Goal: Task Accomplishment & Management: Manage account settings

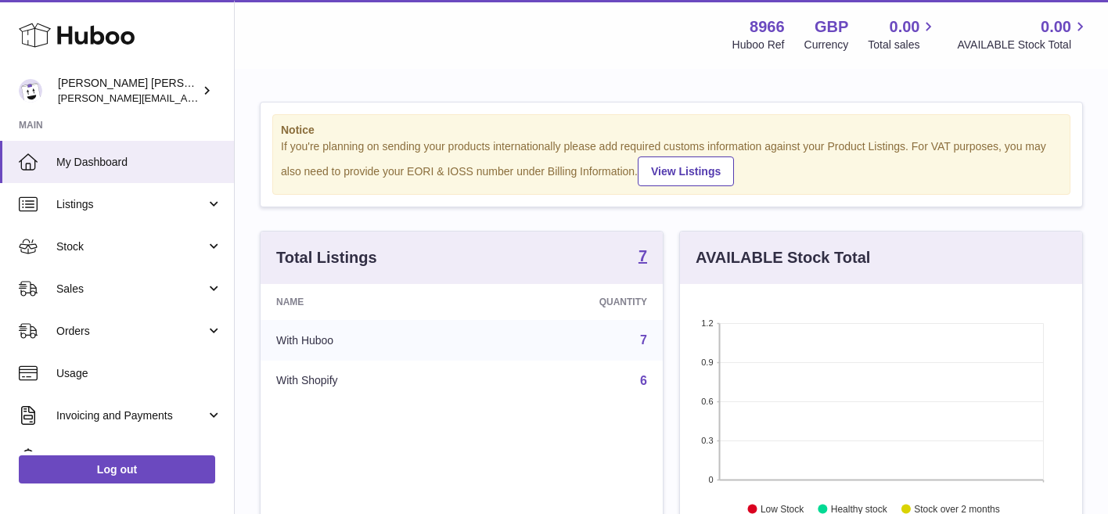
scroll to position [244, 402]
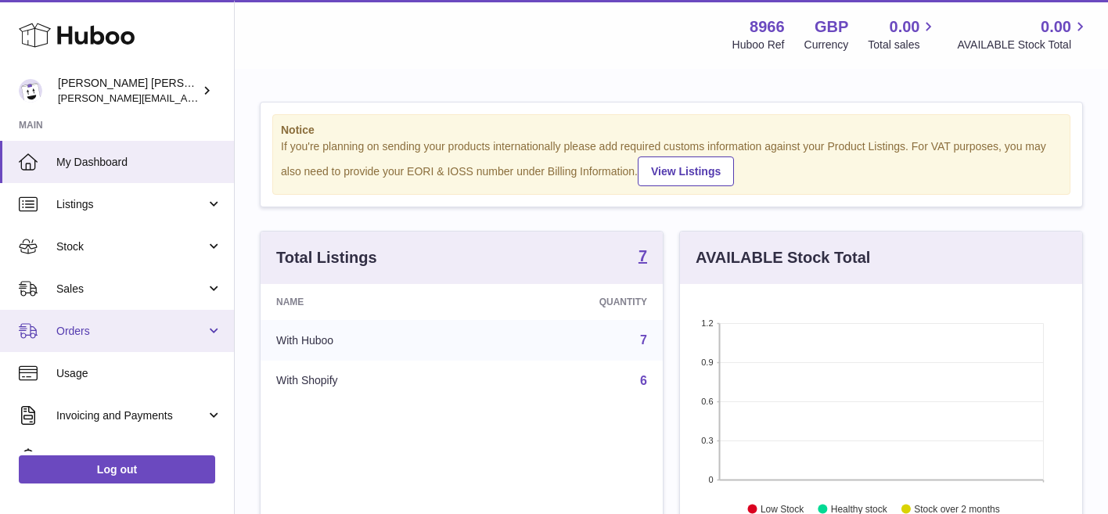
click at [144, 330] on span "Orders" at bounding box center [131, 331] width 150 height 15
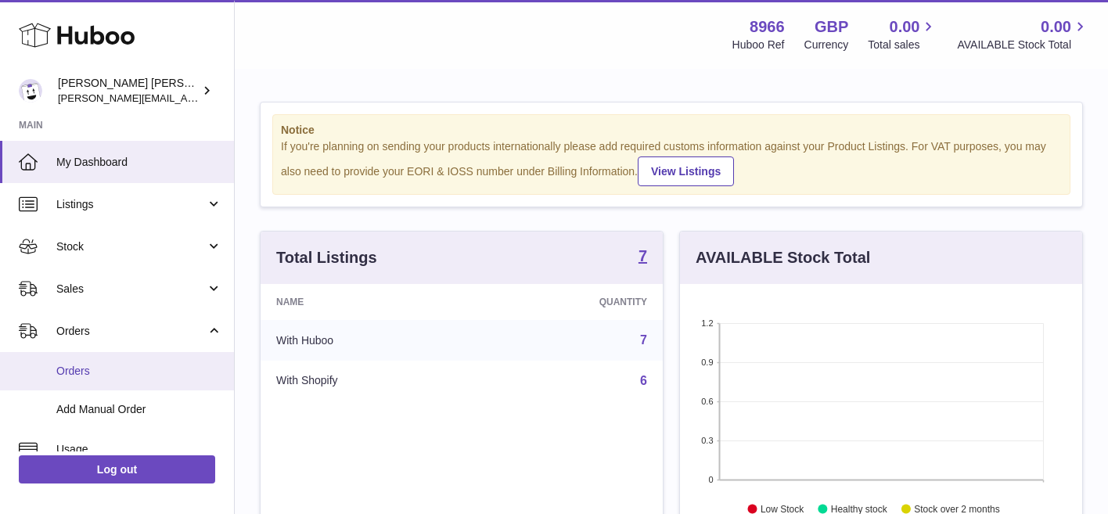
click at [137, 365] on span "Orders" at bounding box center [139, 371] width 166 height 15
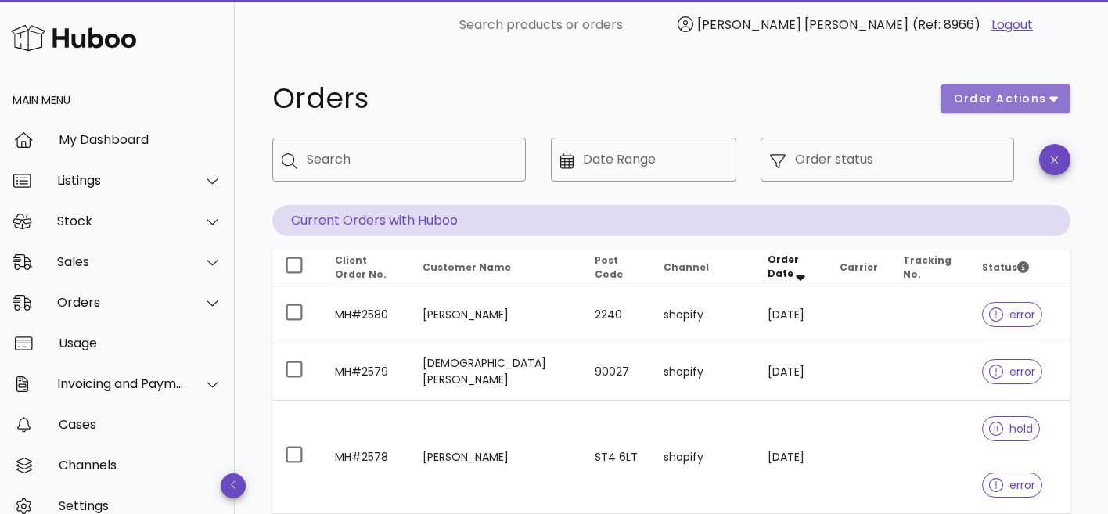
click at [980, 109] on button "order actions" at bounding box center [1006, 99] width 130 height 28
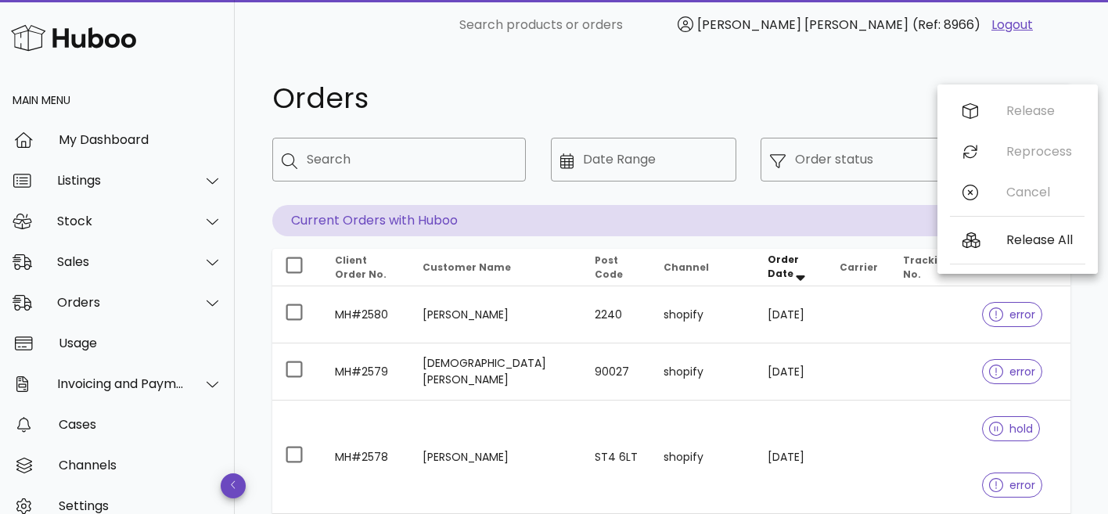
click at [892, 83] on div "Orders" at bounding box center [597, 98] width 669 height 47
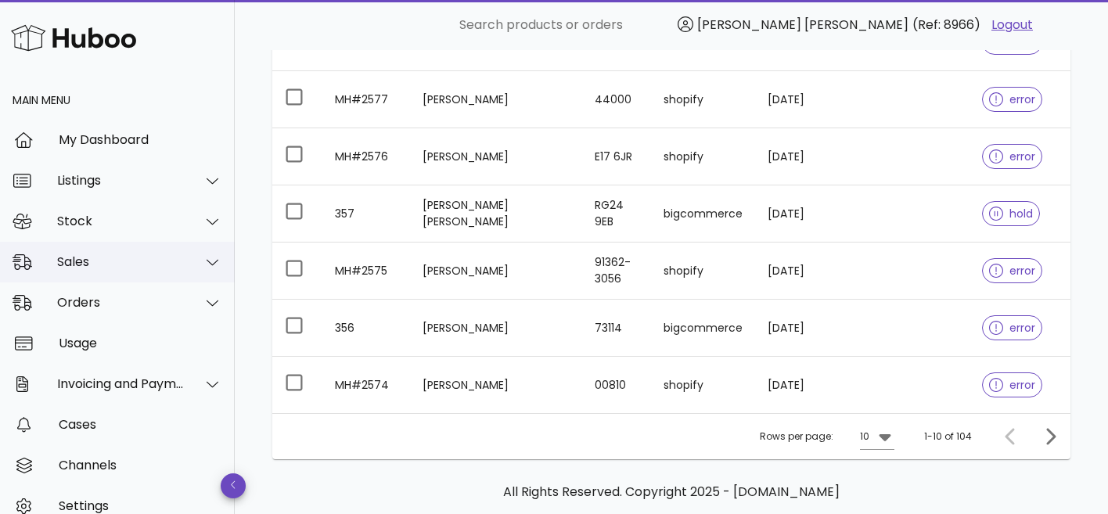
scroll to position [572, 0]
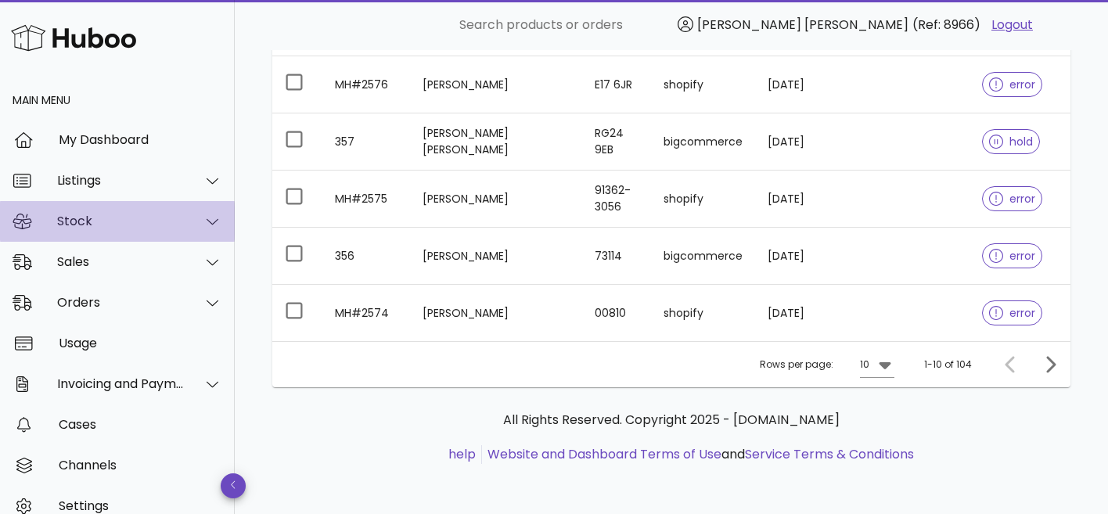
click at [129, 225] on div "Stock" at bounding box center [121, 221] width 128 height 15
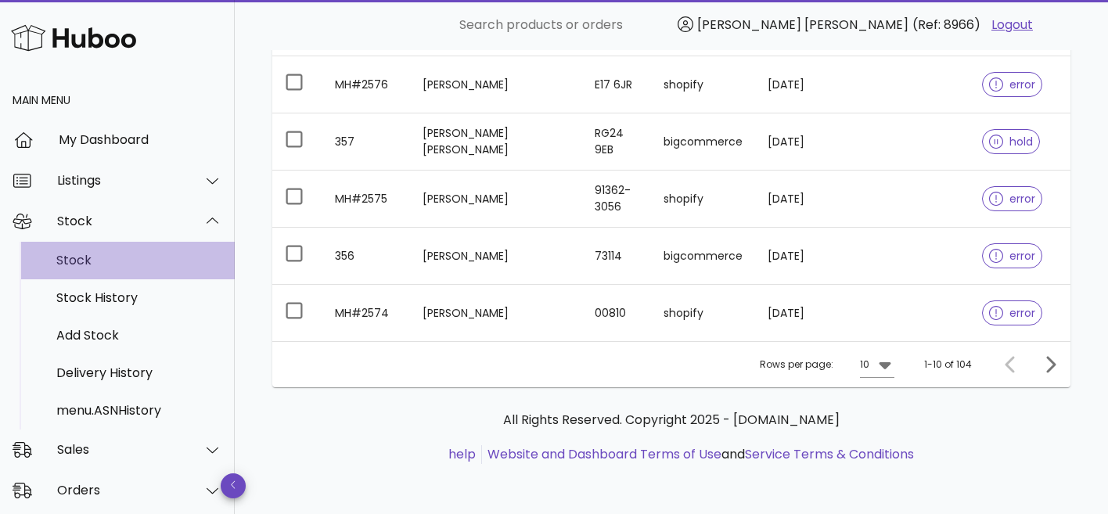
click at [121, 270] on div "Stock" at bounding box center [139, 260] width 166 height 34
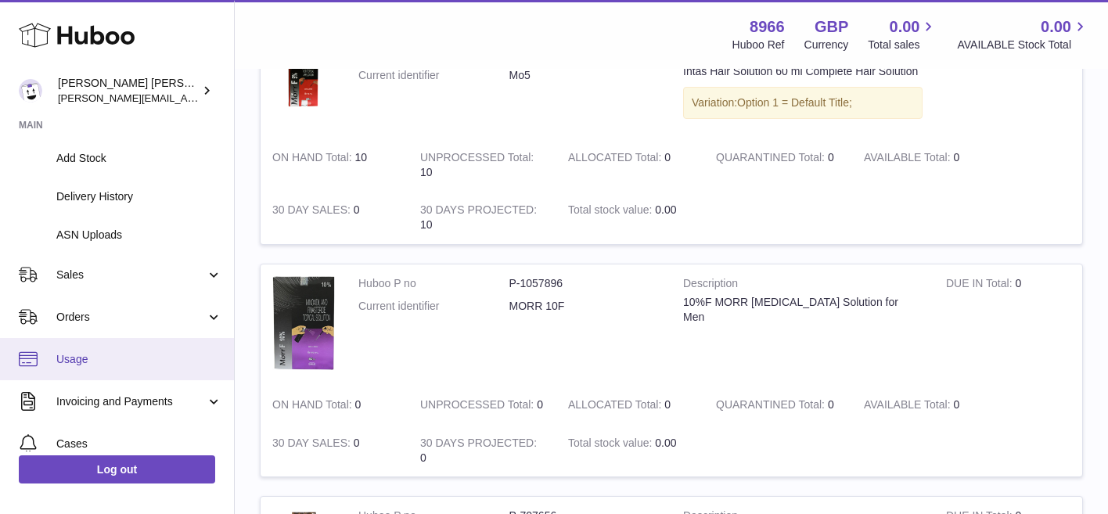
scroll to position [218, 0]
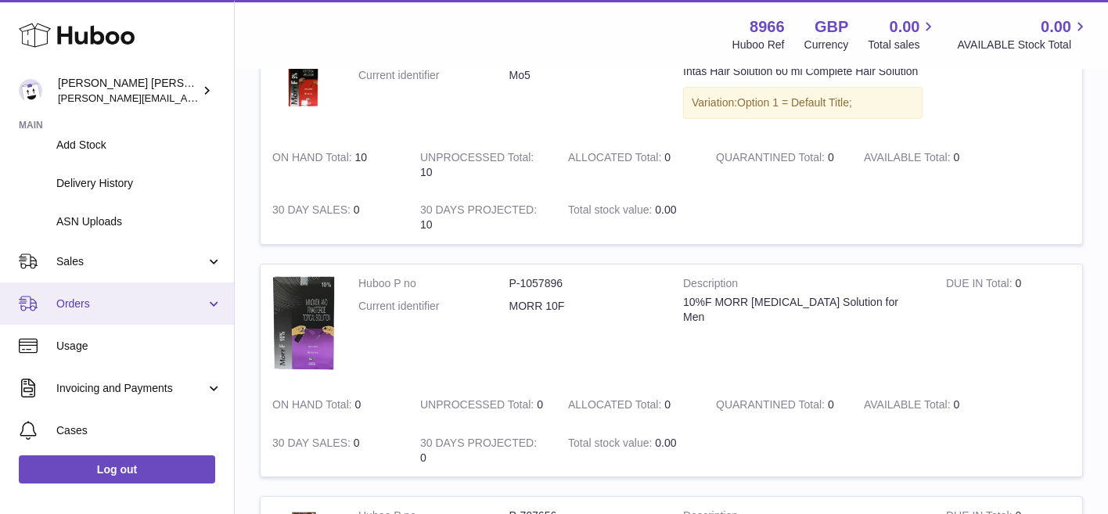
click at [130, 309] on span "Orders" at bounding box center [131, 304] width 150 height 15
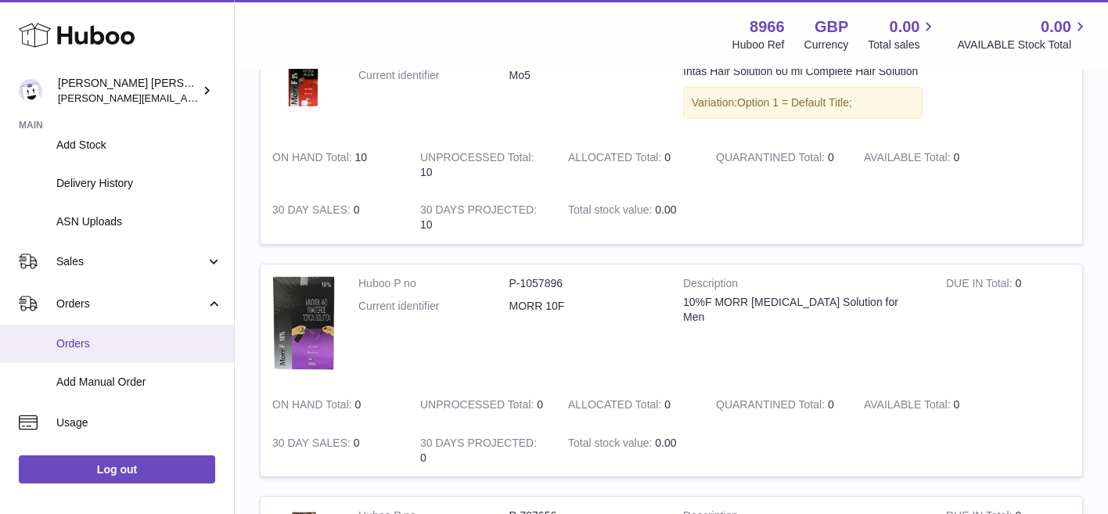
click at [125, 345] on span "Orders" at bounding box center [139, 344] width 166 height 15
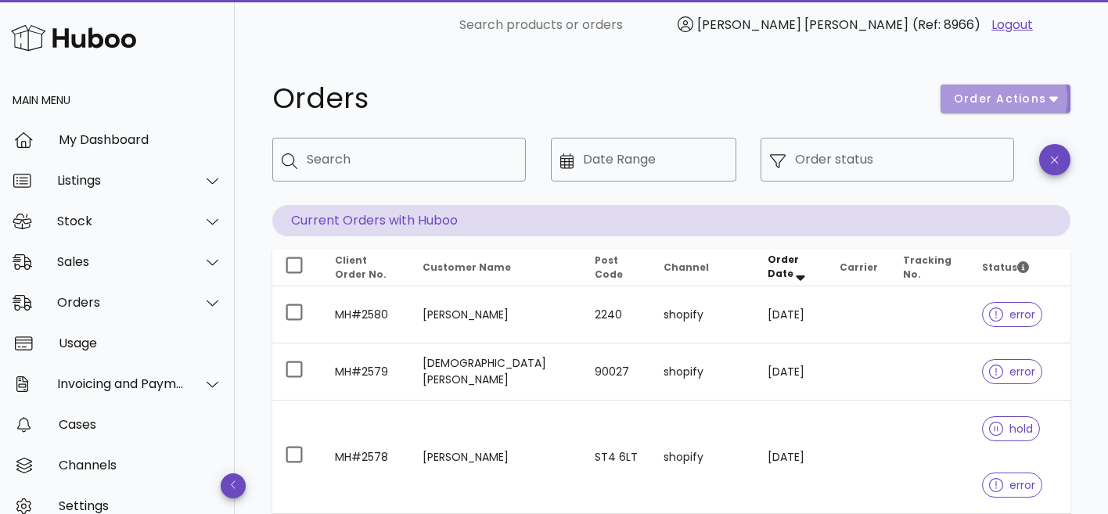
click at [1050, 95] on icon "button" at bounding box center [1054, 99] width 9 height 14
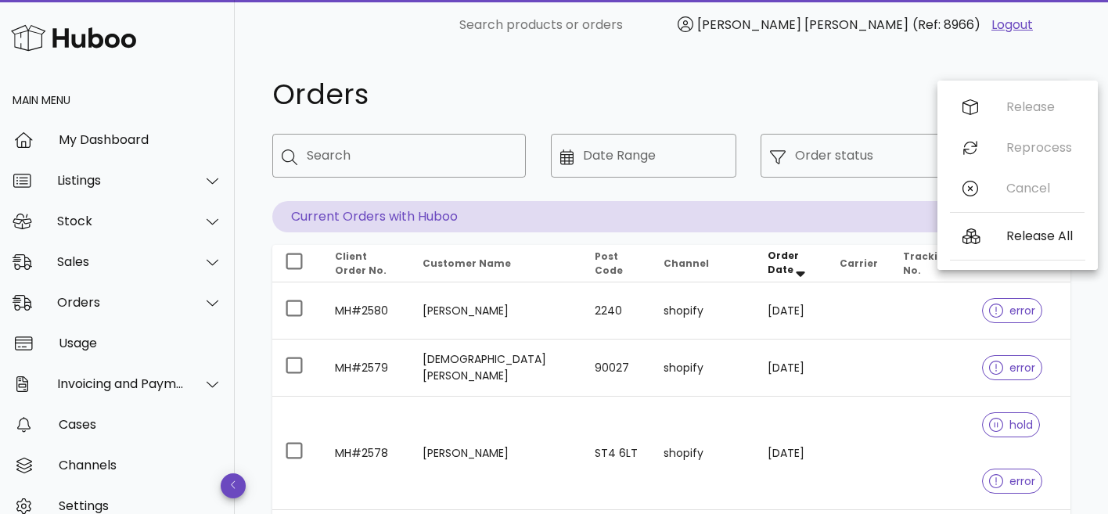
scroll to position [2, 0]
click at [849, 77] on div "Orders" at bounding box center [597, 97] width 669 height 47
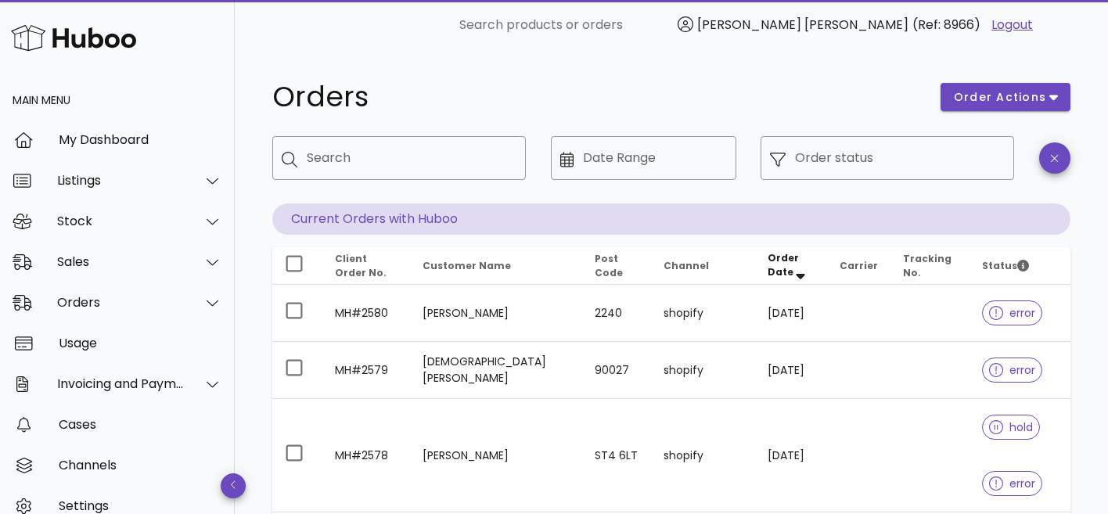
scroll to position [1, 0]
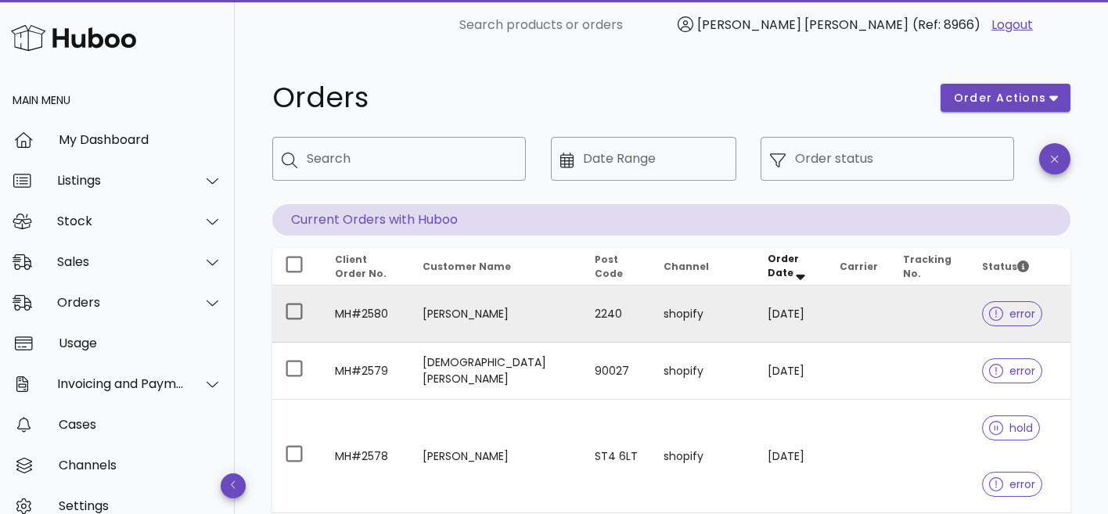
click at [990, 314] on span "error" at bounding box center [1013, 313] width 46 height 11
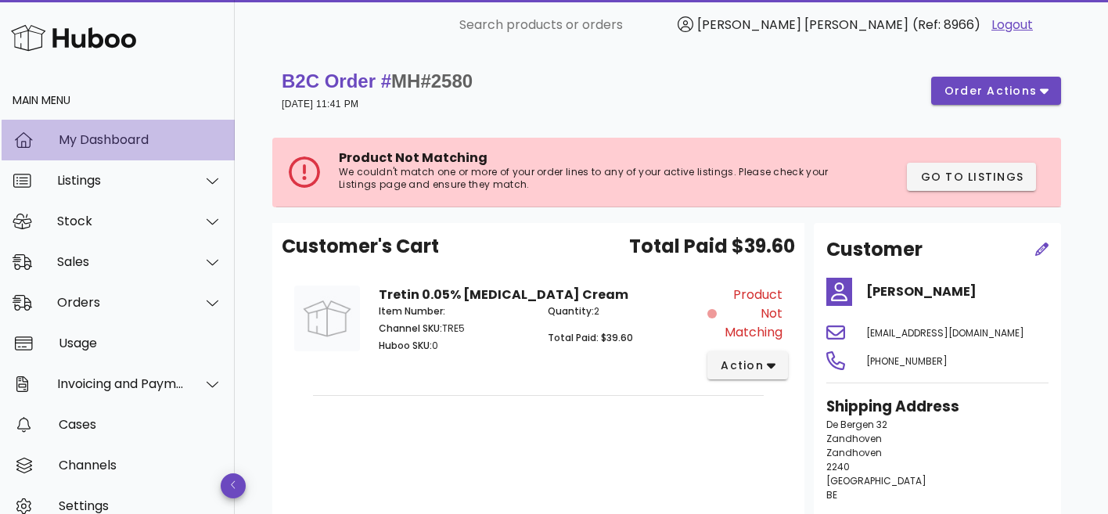
click at [129, 139] on div "My Dashboard" at bounding box center [141, 139] width 164 height 15
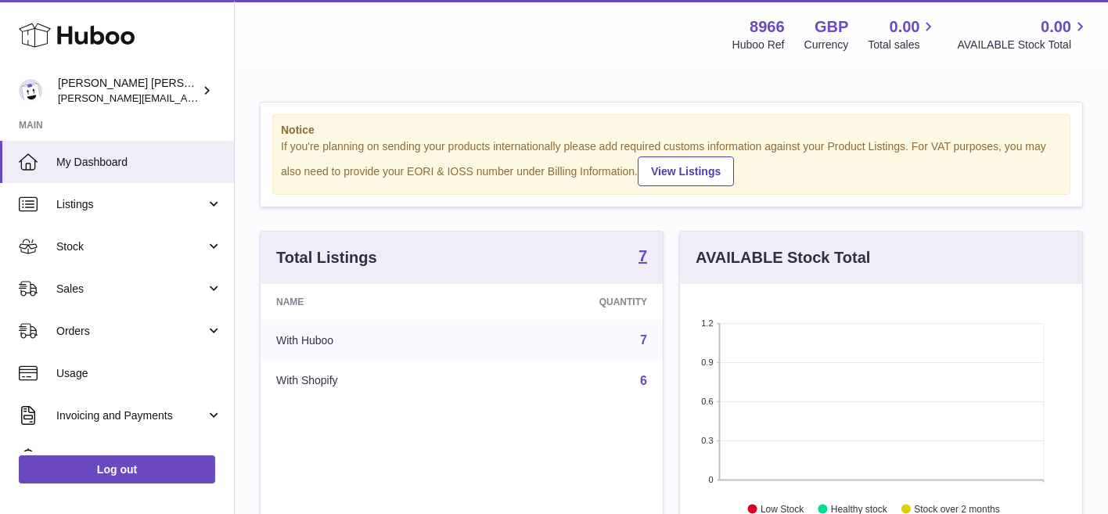
scroll to position [244, 402]
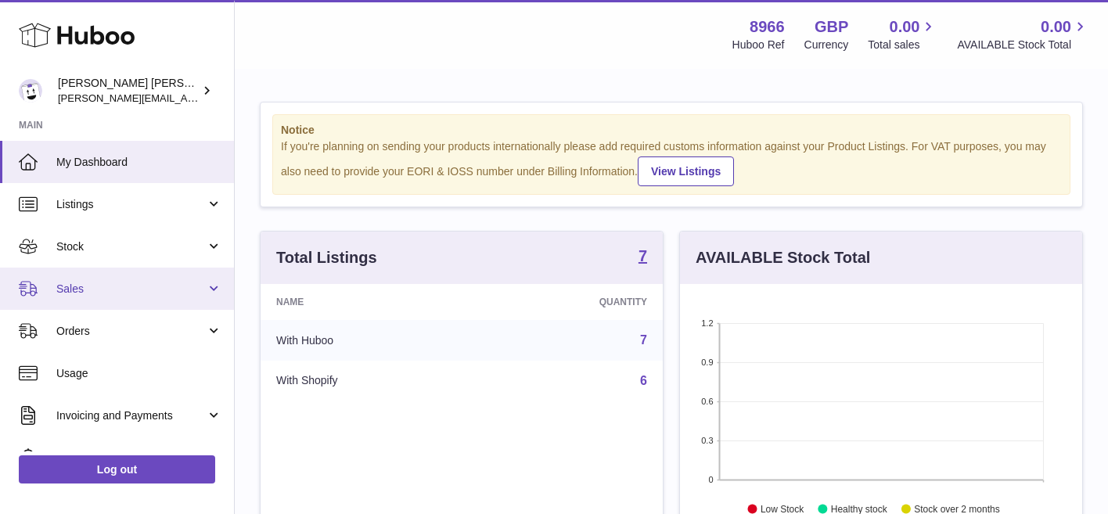
click at [106, 286] on span "Sales" at bounding box center [131, 289] width 150 height 15
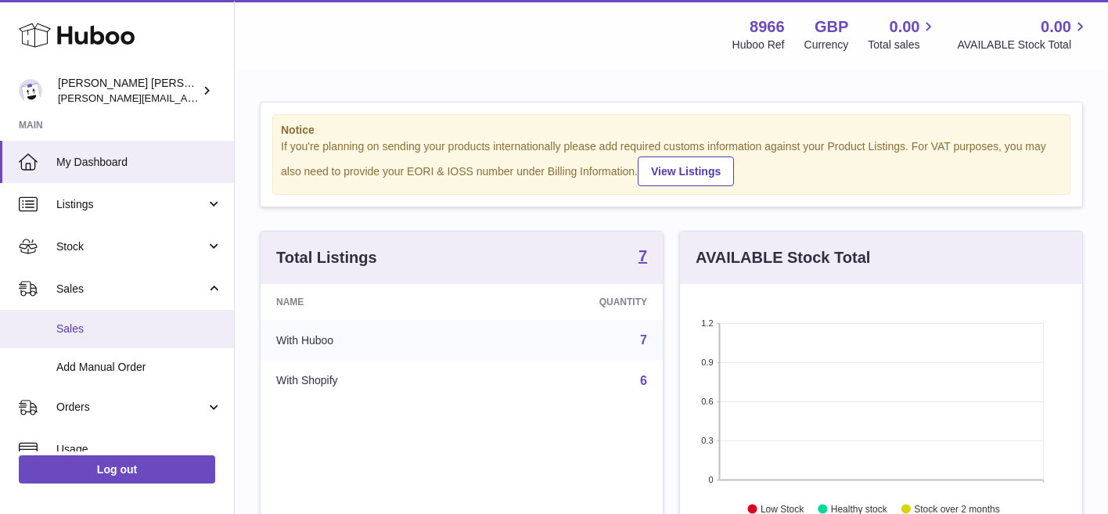
click at [108, 325] on span "Sales" at bounding box center [139, 329] width 166 height 15
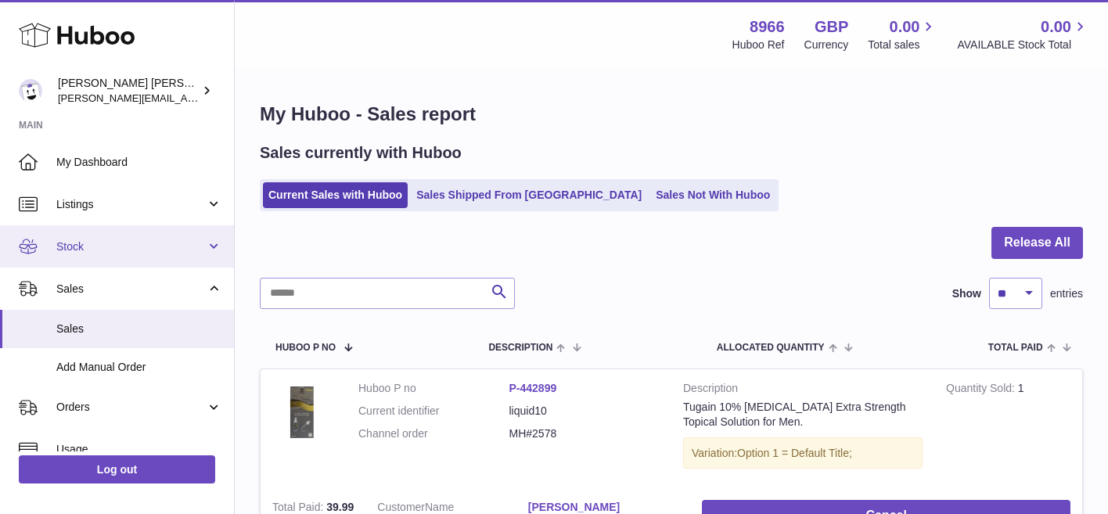
click at [128, 242] on span "Stock" at bounding box center [131, 247] width 150 height 15
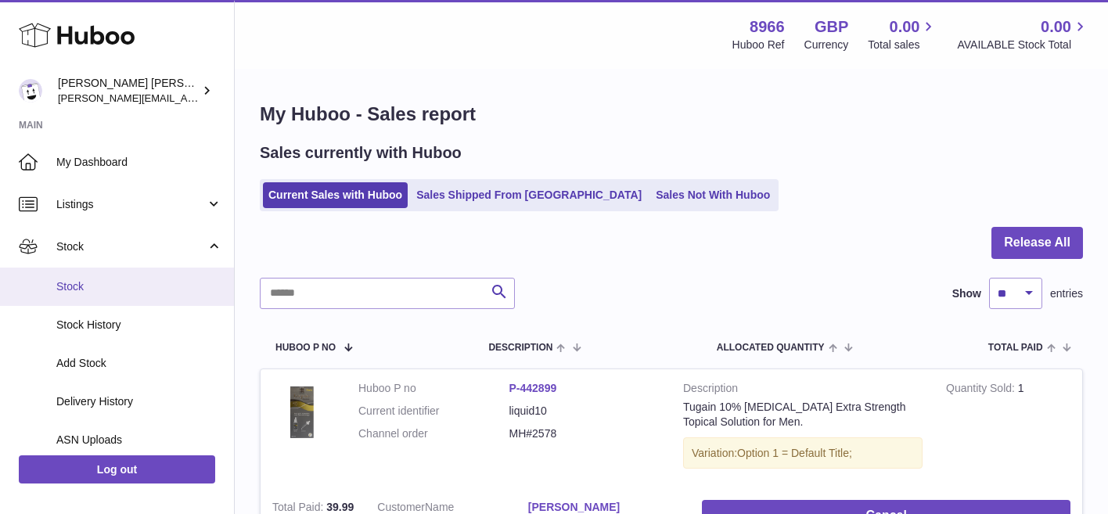
click at [117, 278] on link "Stock" at bounding box center [117, 287] width 234 height 38
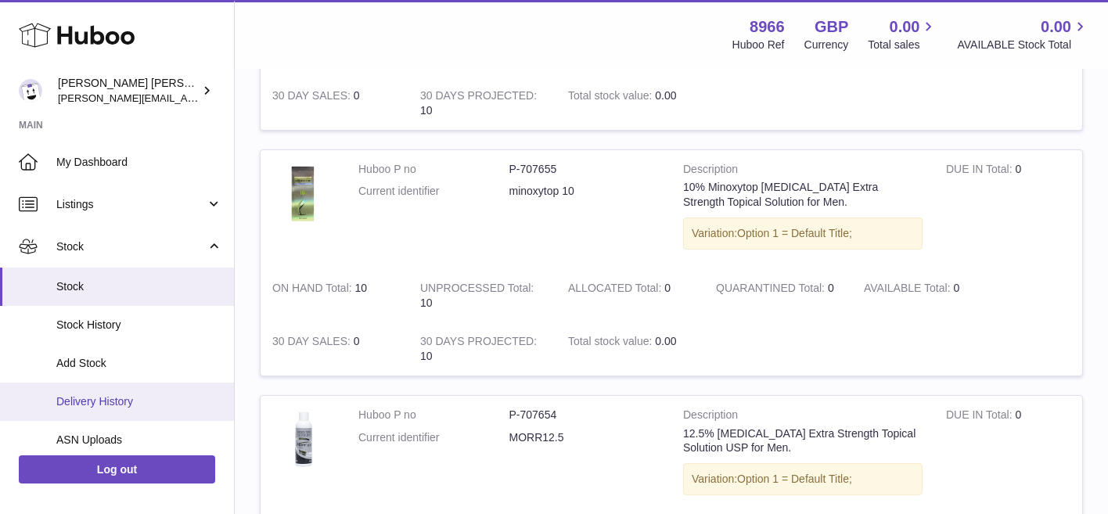
scroll to position [345, 0]
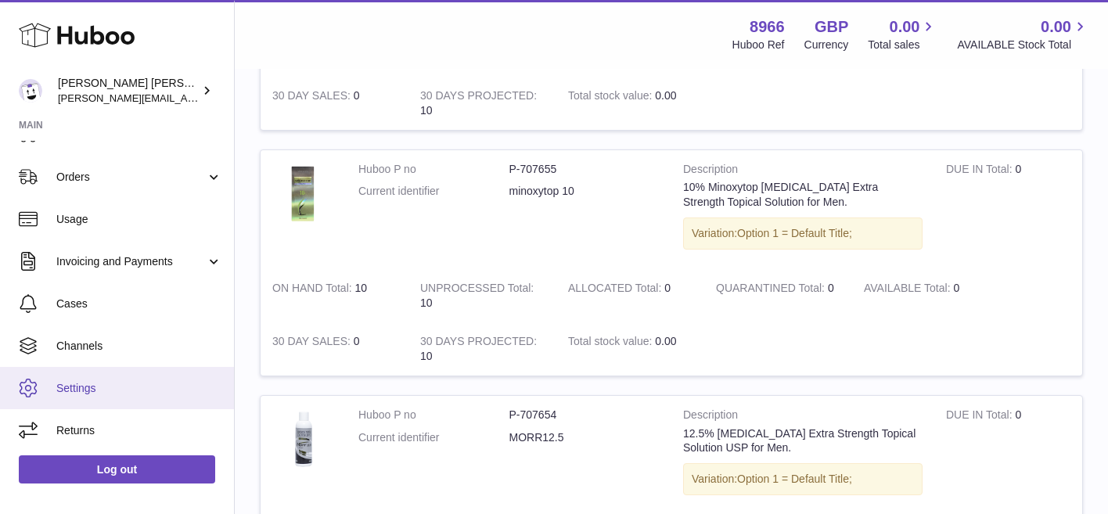
click at [106, 391] on span "Settings" at bounding box center [139, 388] width 166 height 15
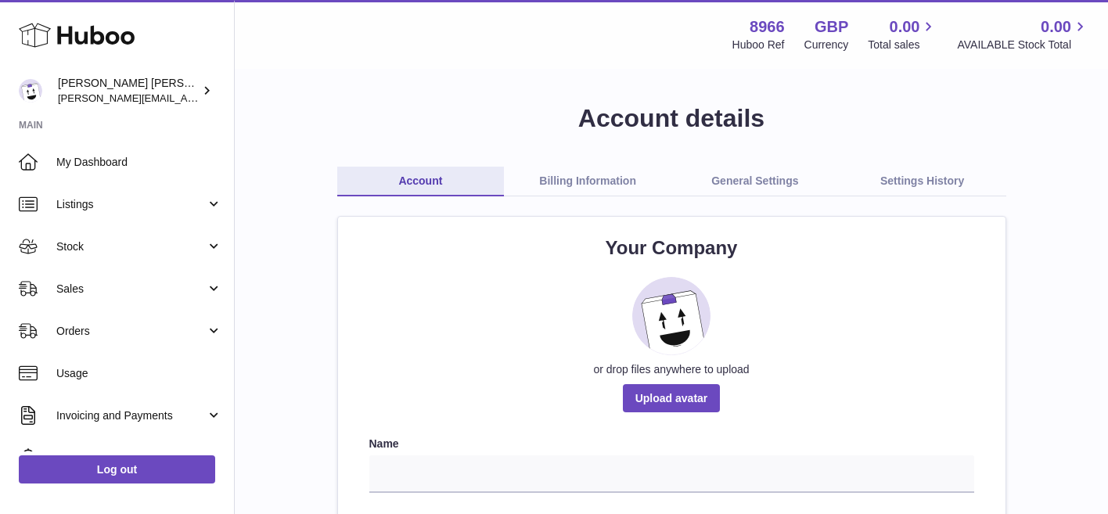
click at [716, 190] on link "General Settings" at bounding box center [756, 182] width 168 height 30
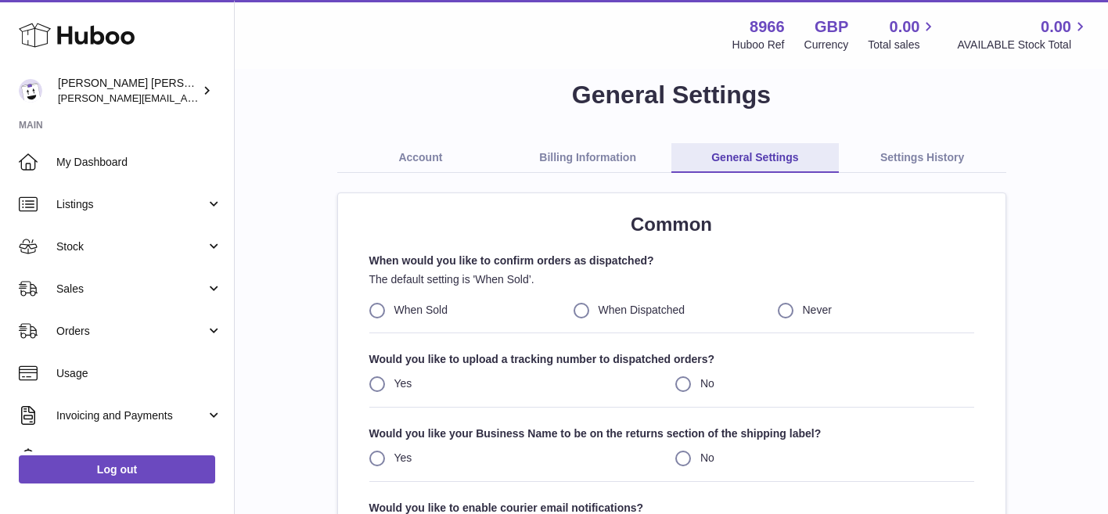
scroll to position [20, 0]
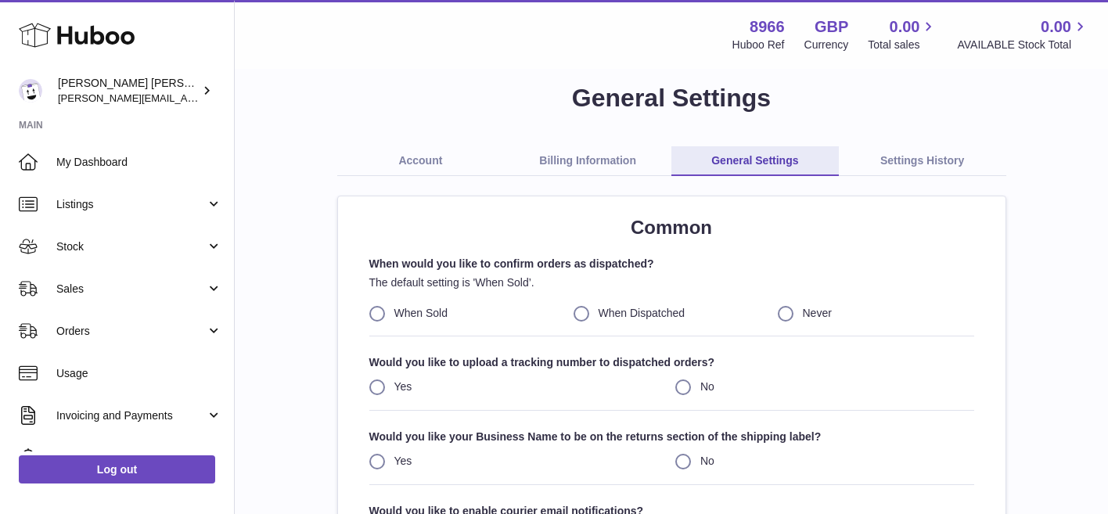
click at [921, 157] on link "Settings History" at bounding box center [923, 161] width 168 height 30
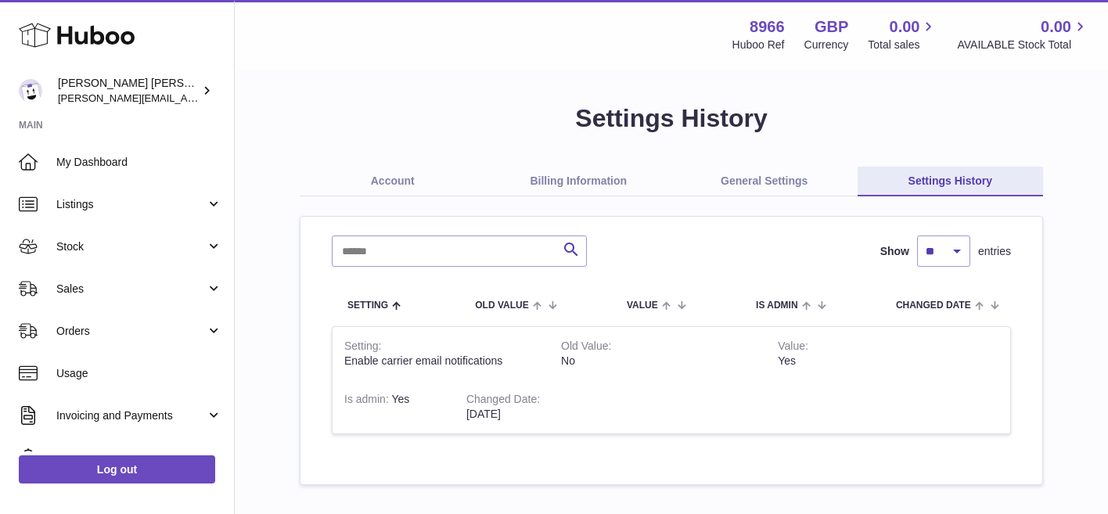
click at [385, 180] on link "Account" at bounding box center [393, 182] width 186 height 30
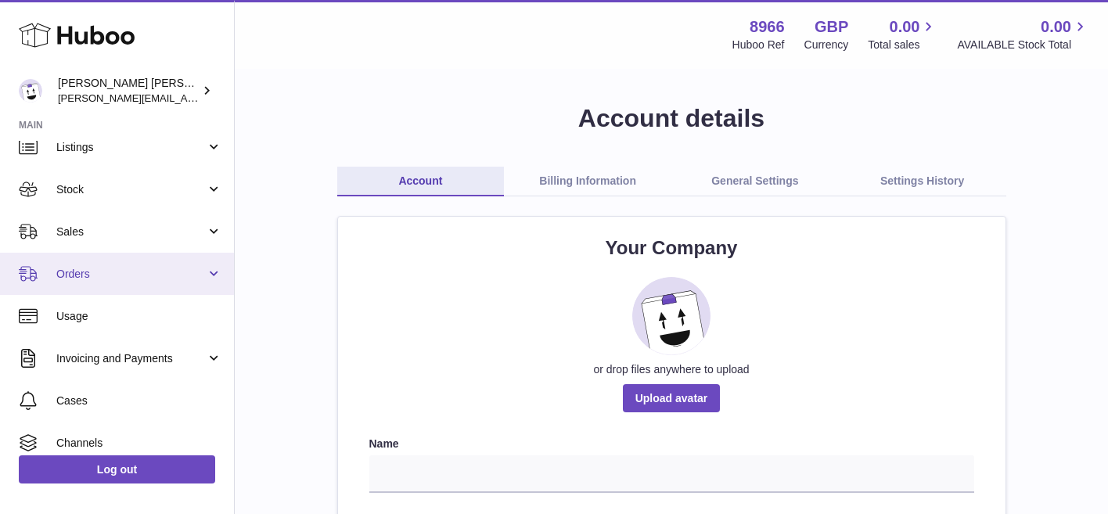
scroll to position [59, 0]
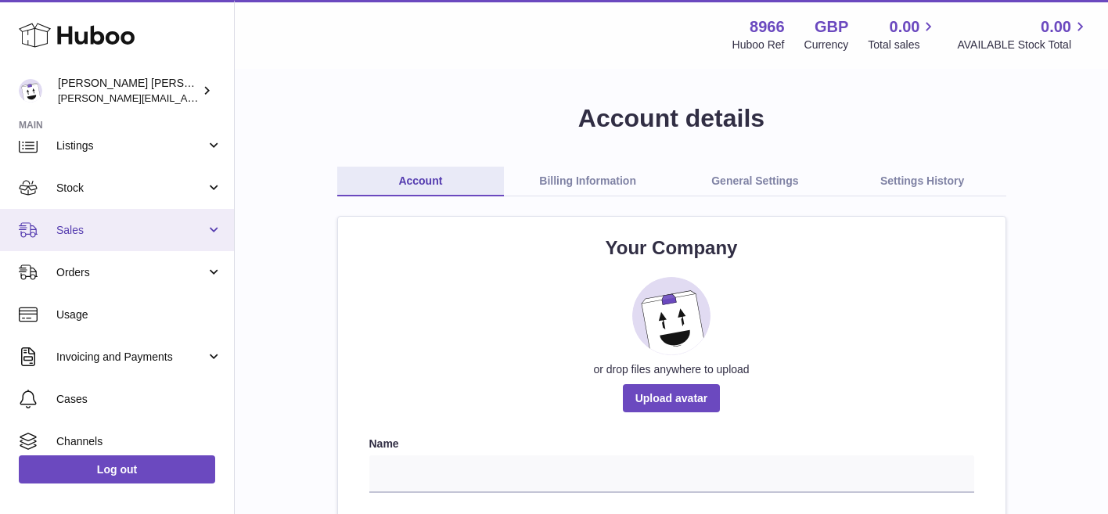
click at [134, 241] on link "Sales" at bounding box center [117, 230] width 234 height 42
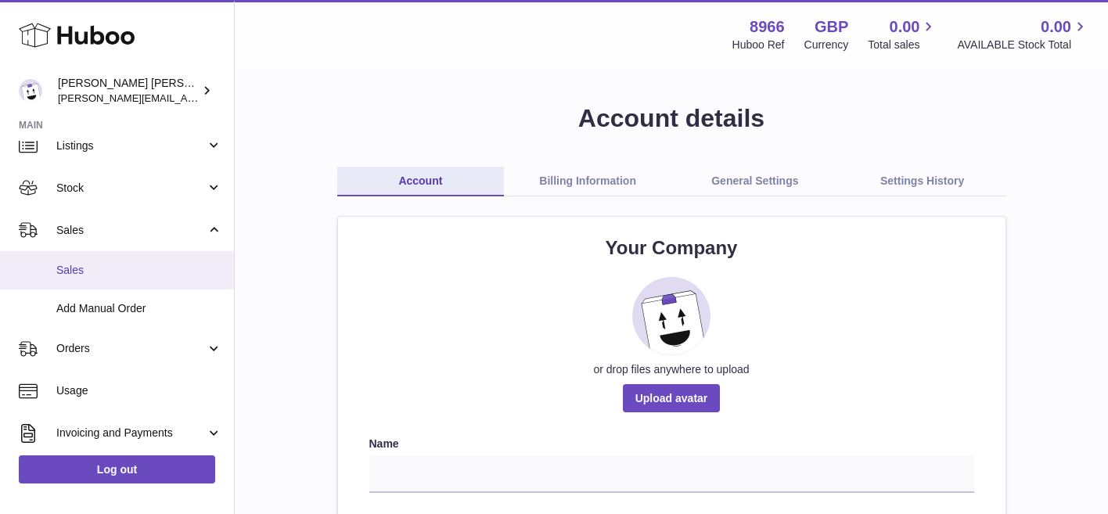
click at [126, 267] on span "Sales" at bounding box center [139, 270] width 166 height 15
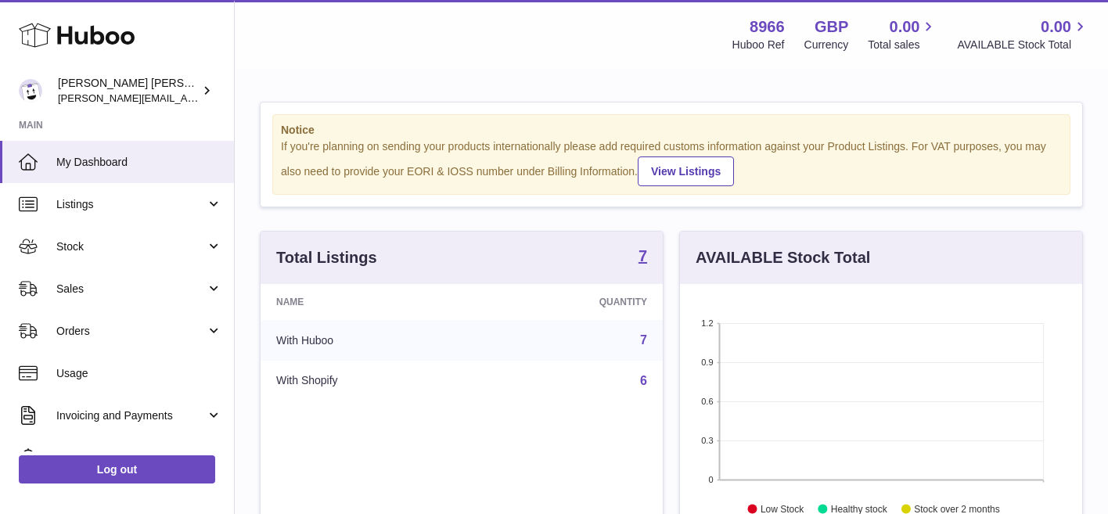
scroll to position [244, 402]
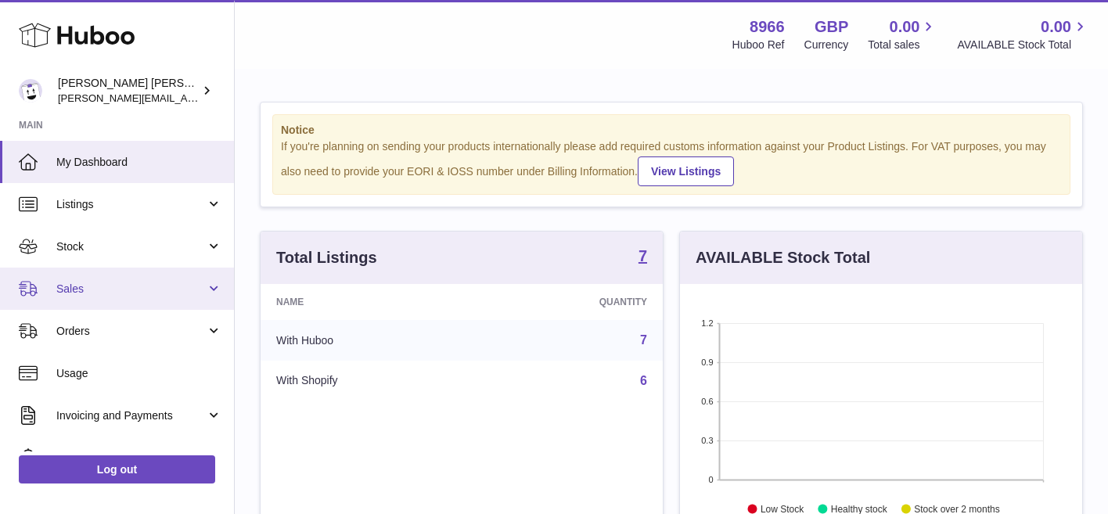
click at [121, 287] on span "Sales" at bounding box center [131, 289] width 150 height 15
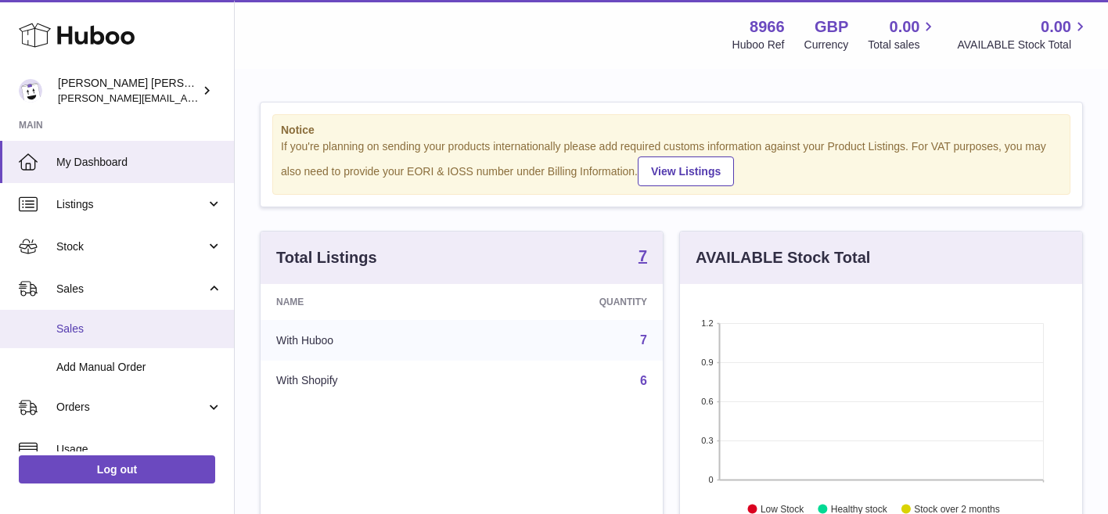
click at [125, 323] on span "Sales" at bounding box center [139, 329] width 166 height 15
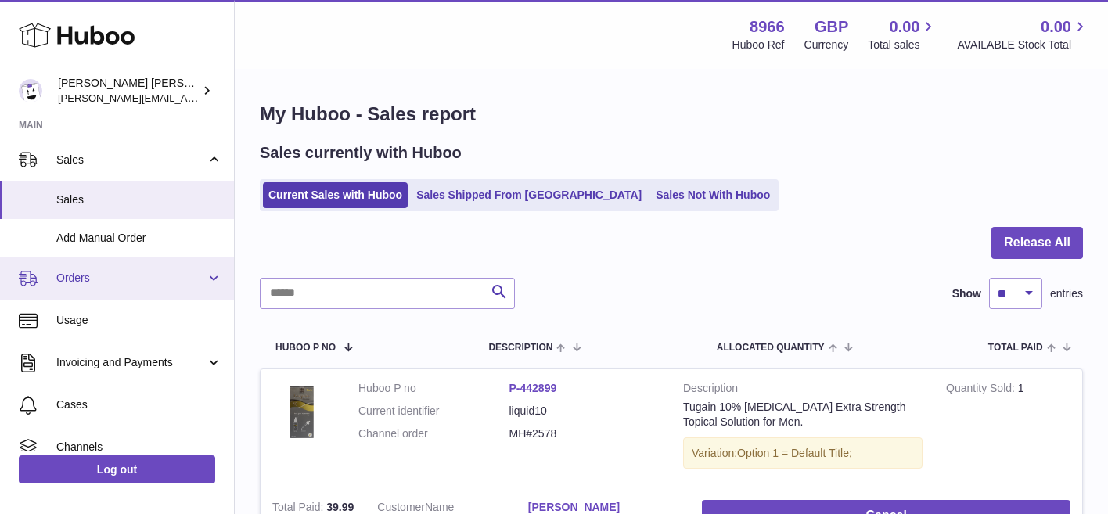
scroll to position [133, 0]
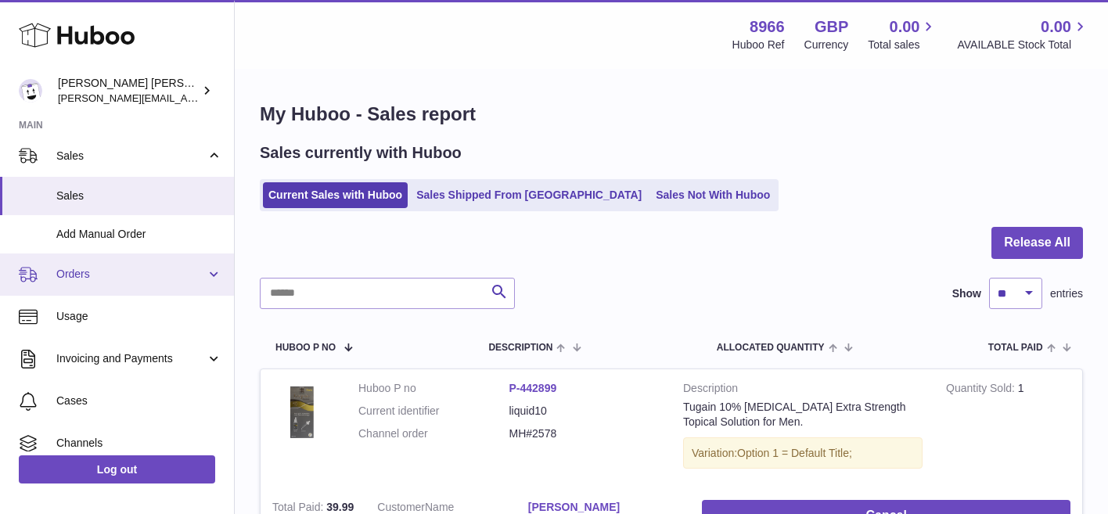
click at [145, 262] on link "Orders" at bounding box center [117, 275] width 234 height 42
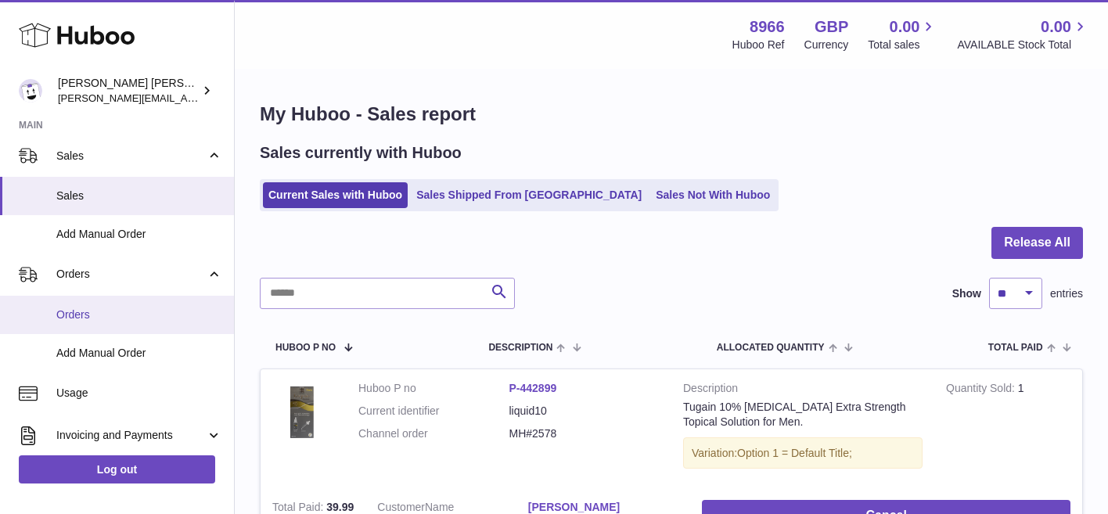
click at [141, 304] on link "Orders" at bounding box center [117, 315] width 234 height 38
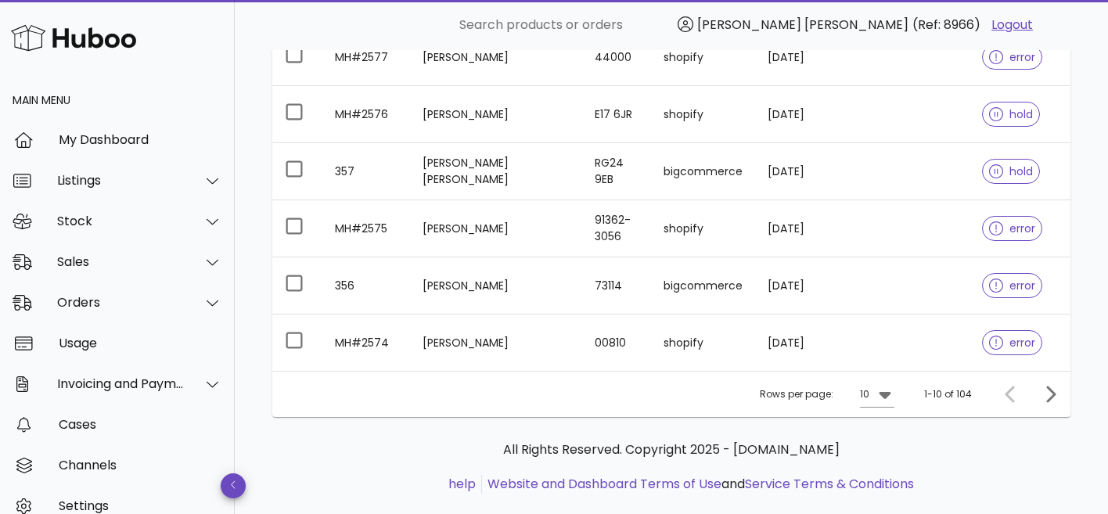
scroll to position [572, 0]
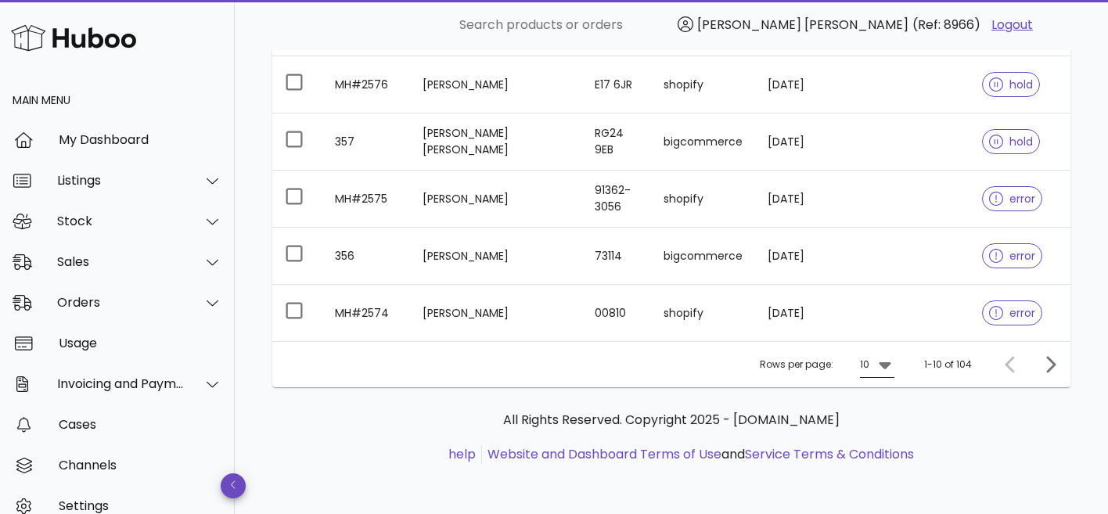
click at [891, 364] on icon at bounding box center [885, 365] width 12 height 7
click at [885, 451] on div "50" at bounding box center [883, 452] width 16 height 15
